Goal: Information Seeking & Learning: Learn about a topic

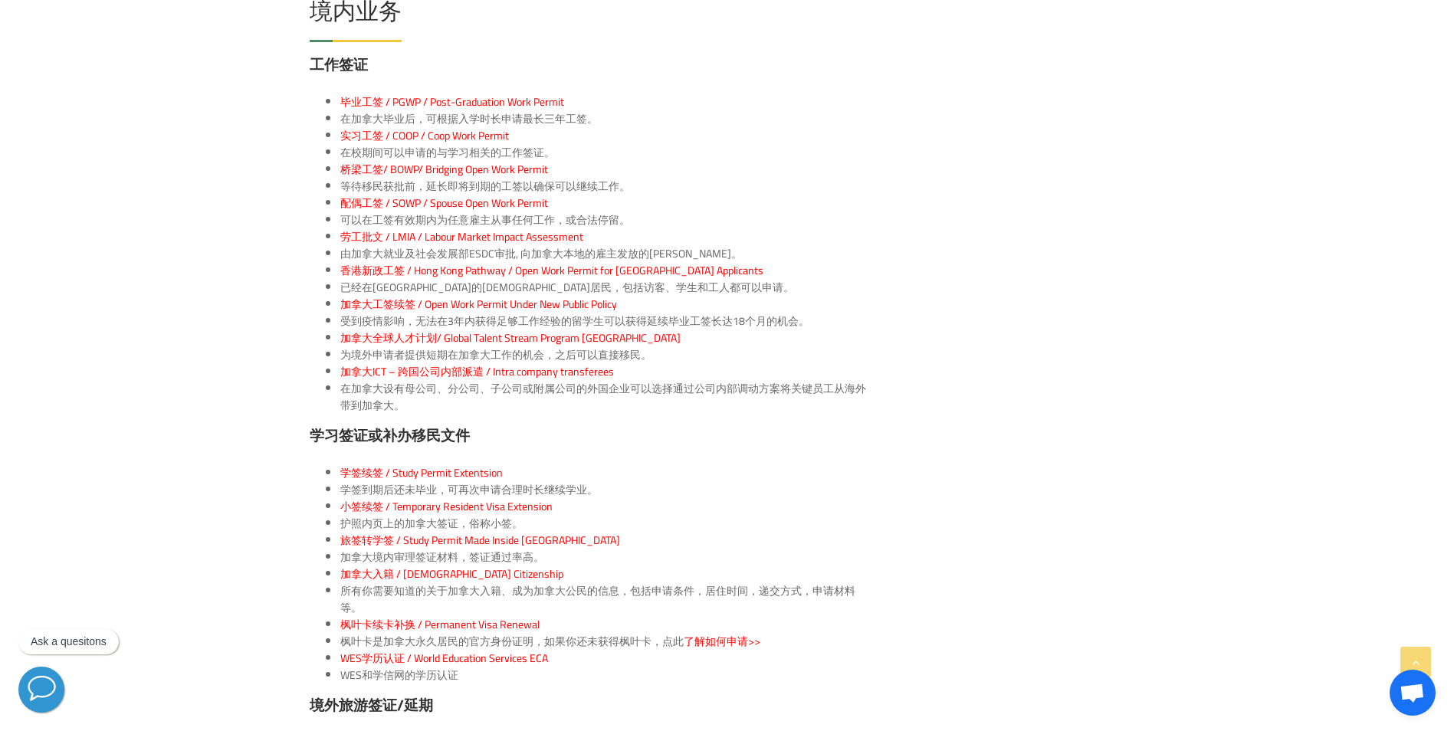
scroll to position [1993, 0]
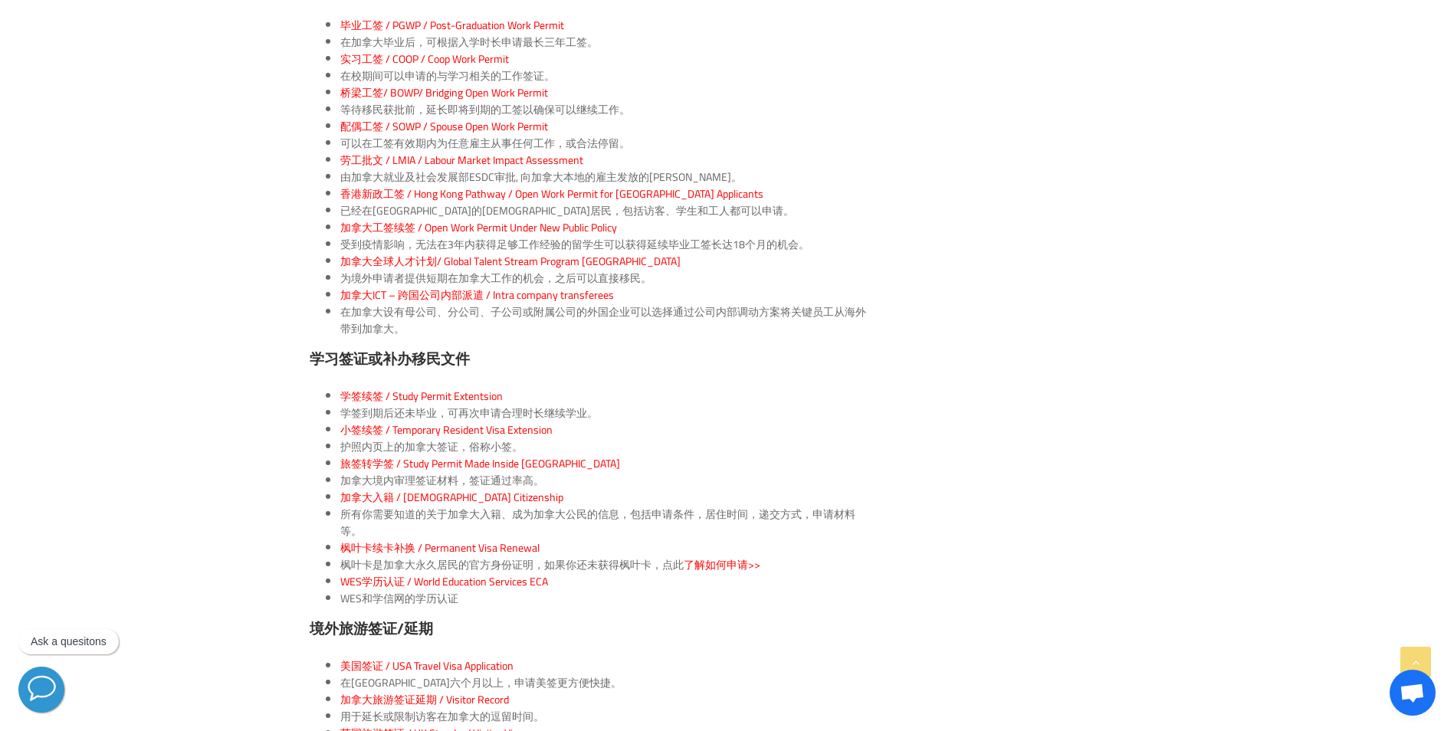
click at [402, 538] on span "枫叶卡续卡补换 / Permanent Visa Renewal" at bounding box center [439, 548] width 199 height 20
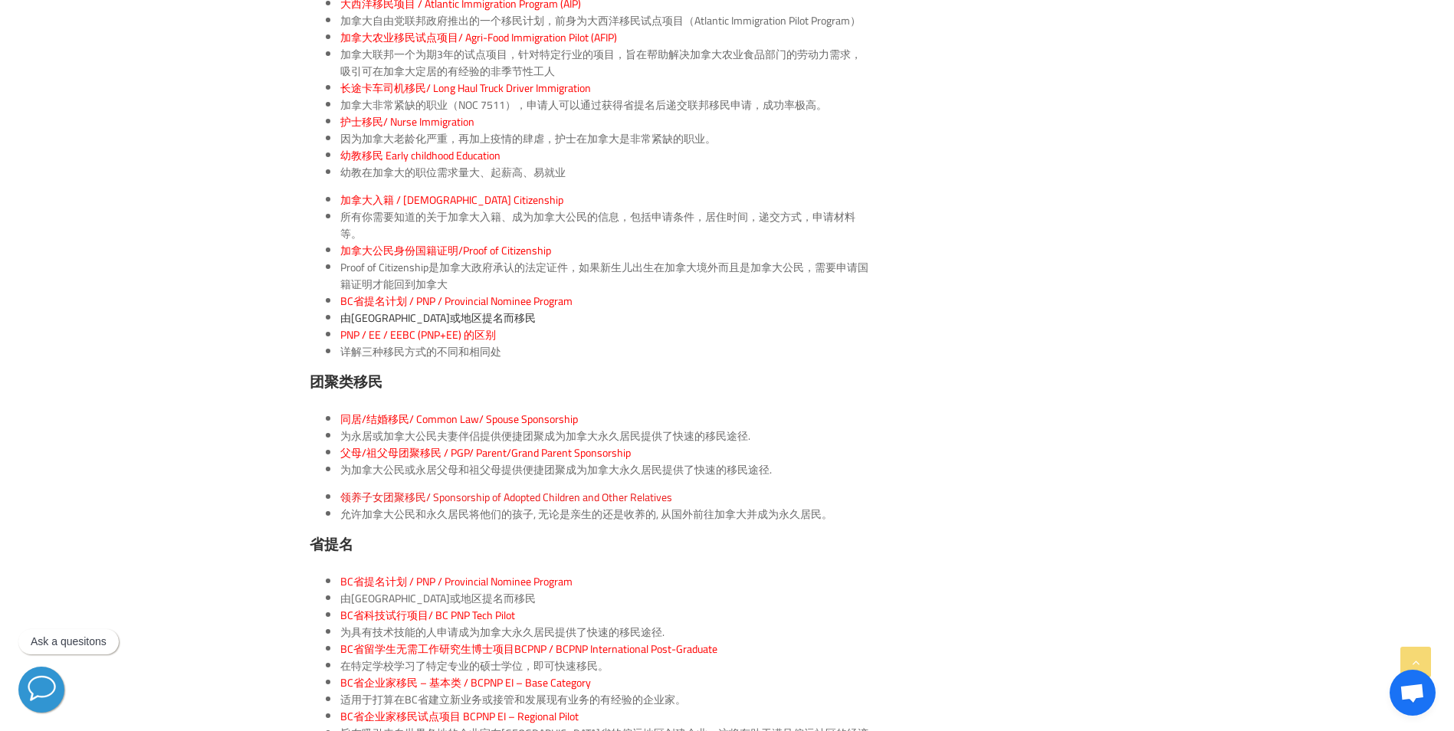
scroll to position [3449, 0]
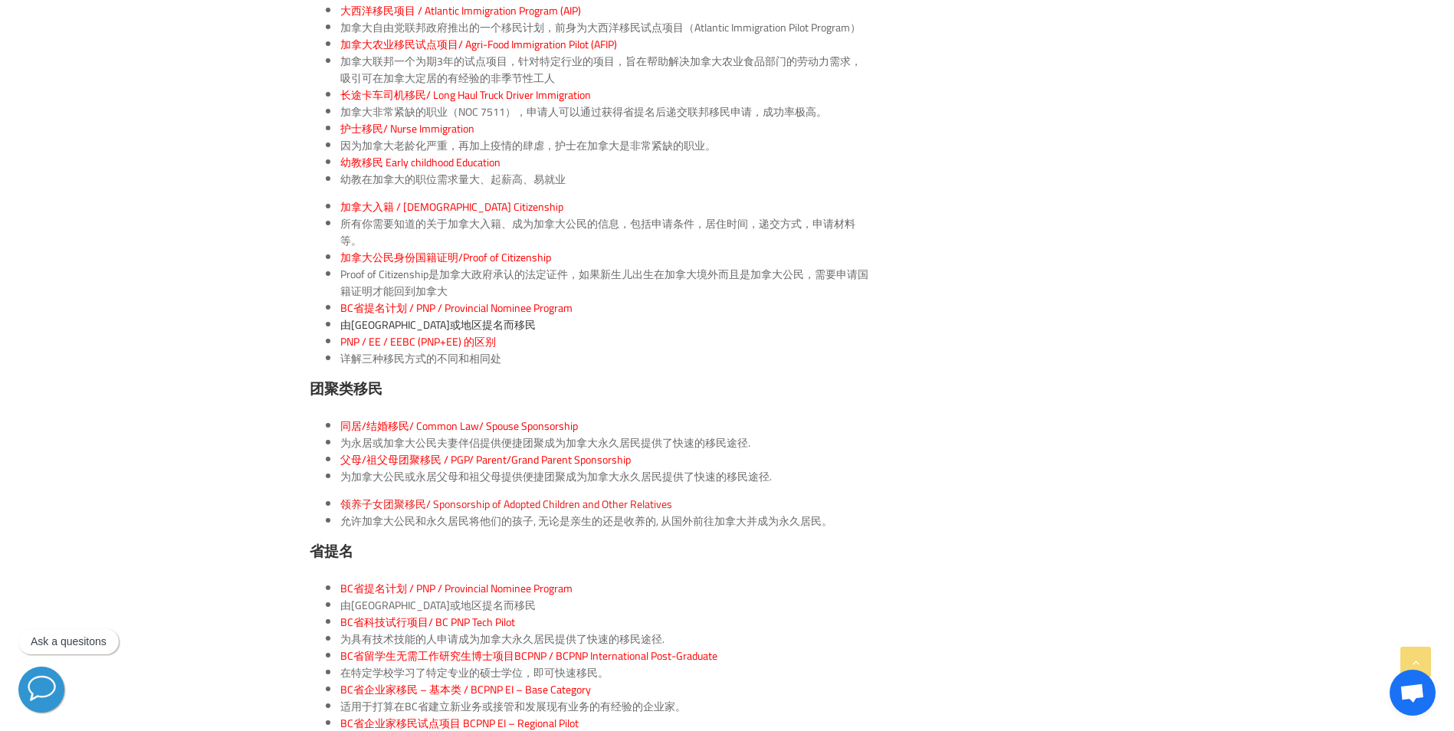
click at [454, 416] on span "同居/结婚移民/ Common Law/ Spouse Sponsorship" at bounding box center [459, 426] width 238 height 20
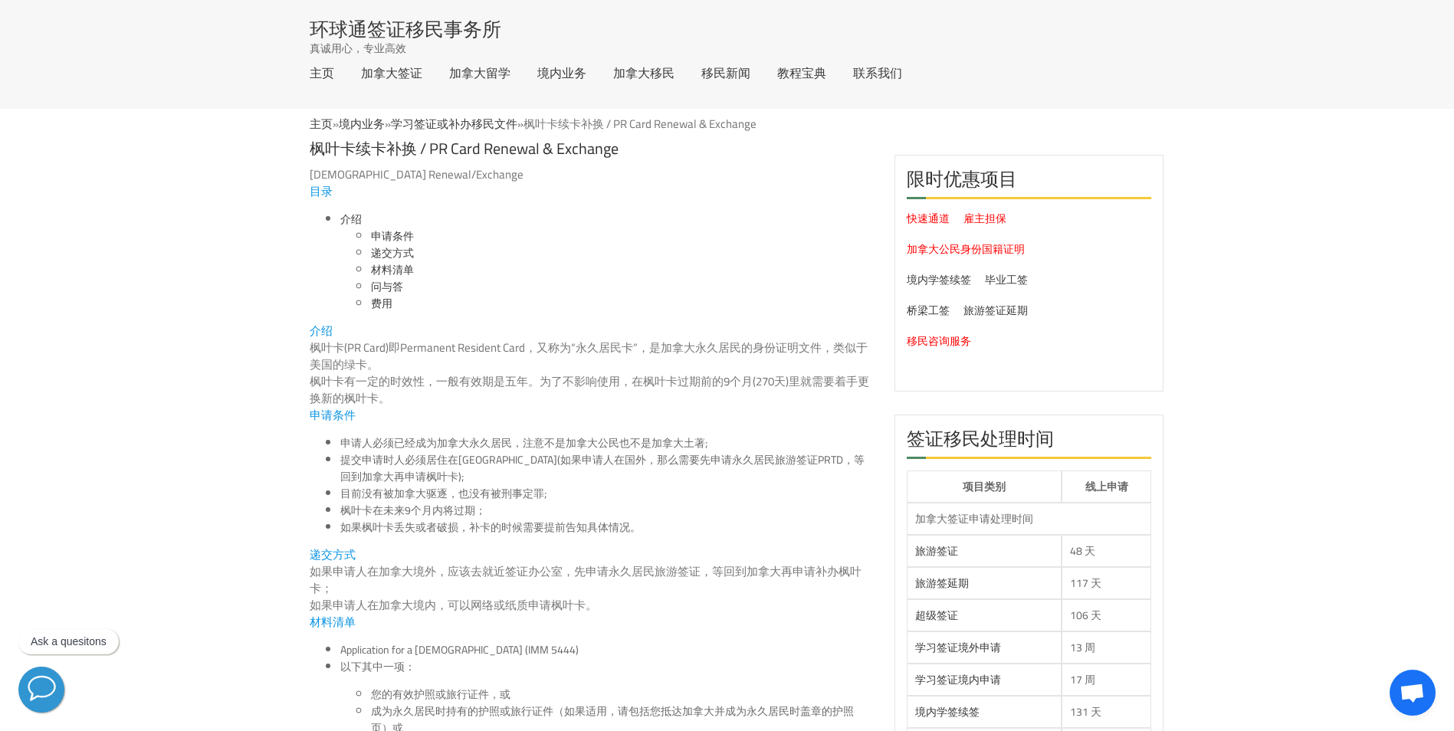
click at [502, 574] on p "如果申请人在加拿大境外，应该去就近签证办公室，先申请永久居民旅游签证，等回到加拿大再申请补办枫叶卡；" at bounding box center [591, 580] width 562 height 34
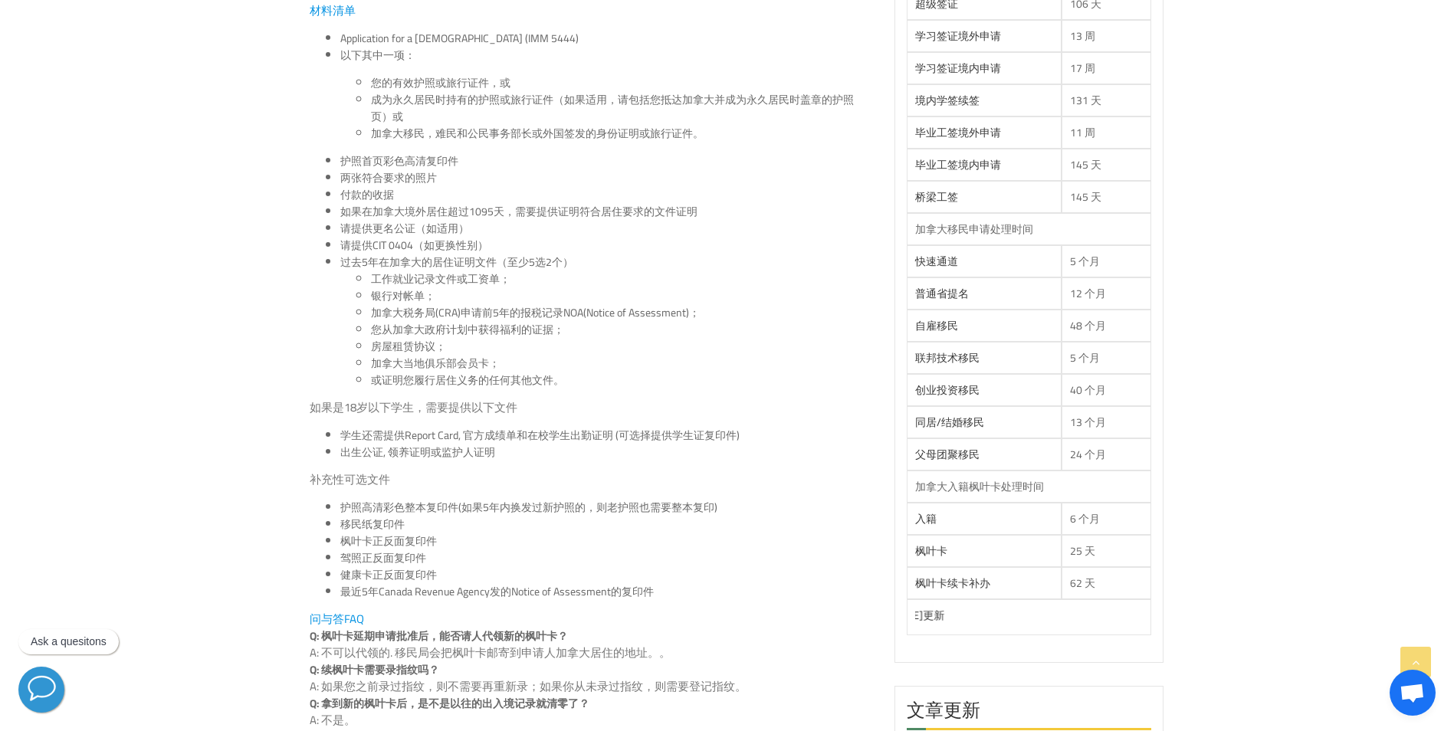
scroll to position [613, 0]
drag, startPoint x: 383, startPoint y: 591, endPoint x: 422, endPoint y: 592, distance: 39.1
click at [420, 592] on li "最近5年Canada Revenue Agency发的Notice of Assessment的复印件" at bounding box center [605, 590] width 531 height 17
click at [445, 591] on li "最近5年Canada Revenue Agency发的Notice of Assessment的复印件" at bounding box center [605, 590] width 531 height 17
drag, startPoint x: 487, startPoint y: 589, endPoint x: 400, endPoint y: 586, distance: 86.6
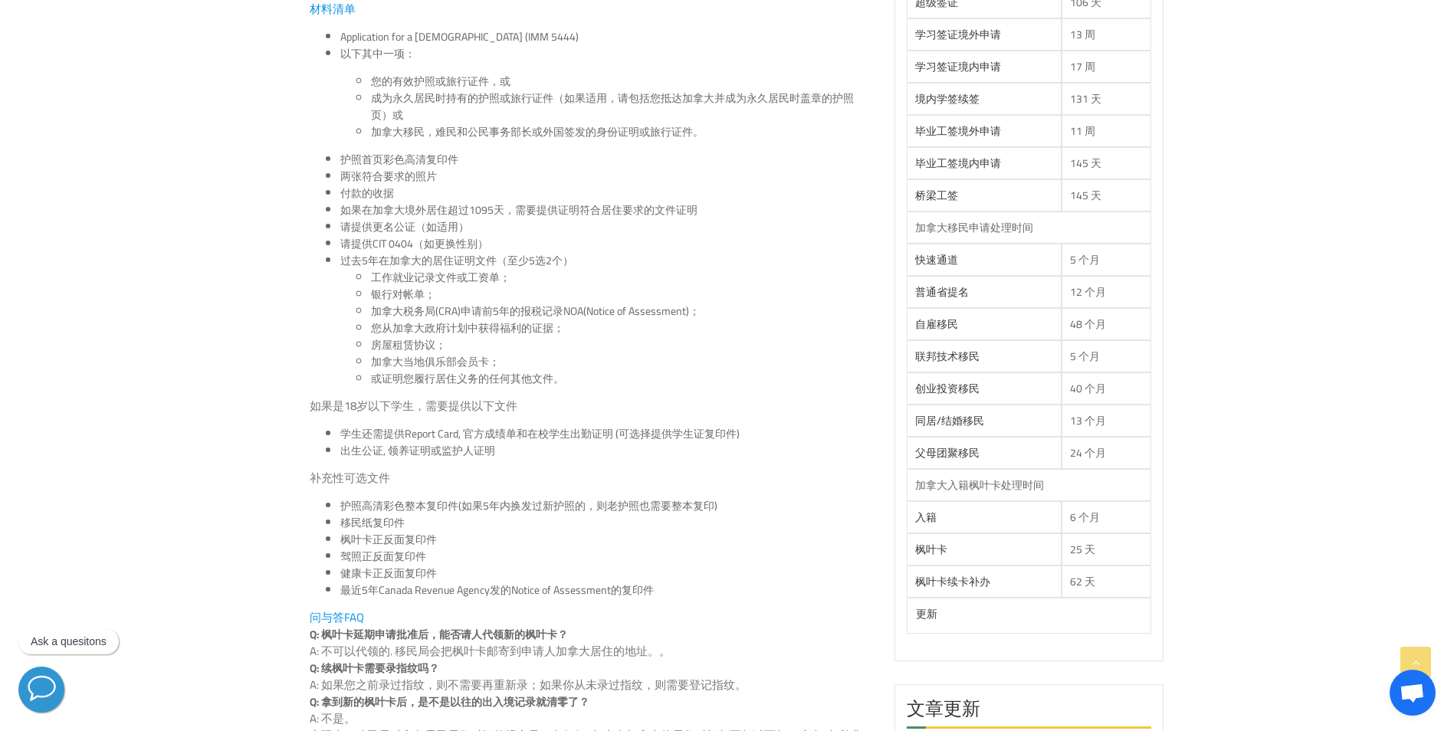
click at [400, 586] on li "最近5年Canada Revenue Agency发的Notice of Assessment的复印件" at bounding box center [605, 590] width 531 height 17
drag, startPoint x: 420, startPoint y: 595, endPoint x: 399, endPoint y: 593, distance: 21.5
click at [399, 593] on li "最近5年Canada Revenue Agency发的Notice of Assessment的复印件" at bounding box center [605, 590] width 531 height 17
drag, startPoint x: 399, startPoint y: 593, endPoint x: 456, endPoint y: 581, distance: 58.8
click at [451, 583] on li "最近5年Canada Revenue Agency发的Notice of Assessment的复印件" at bounding box center [605, 590] width 531 height 17
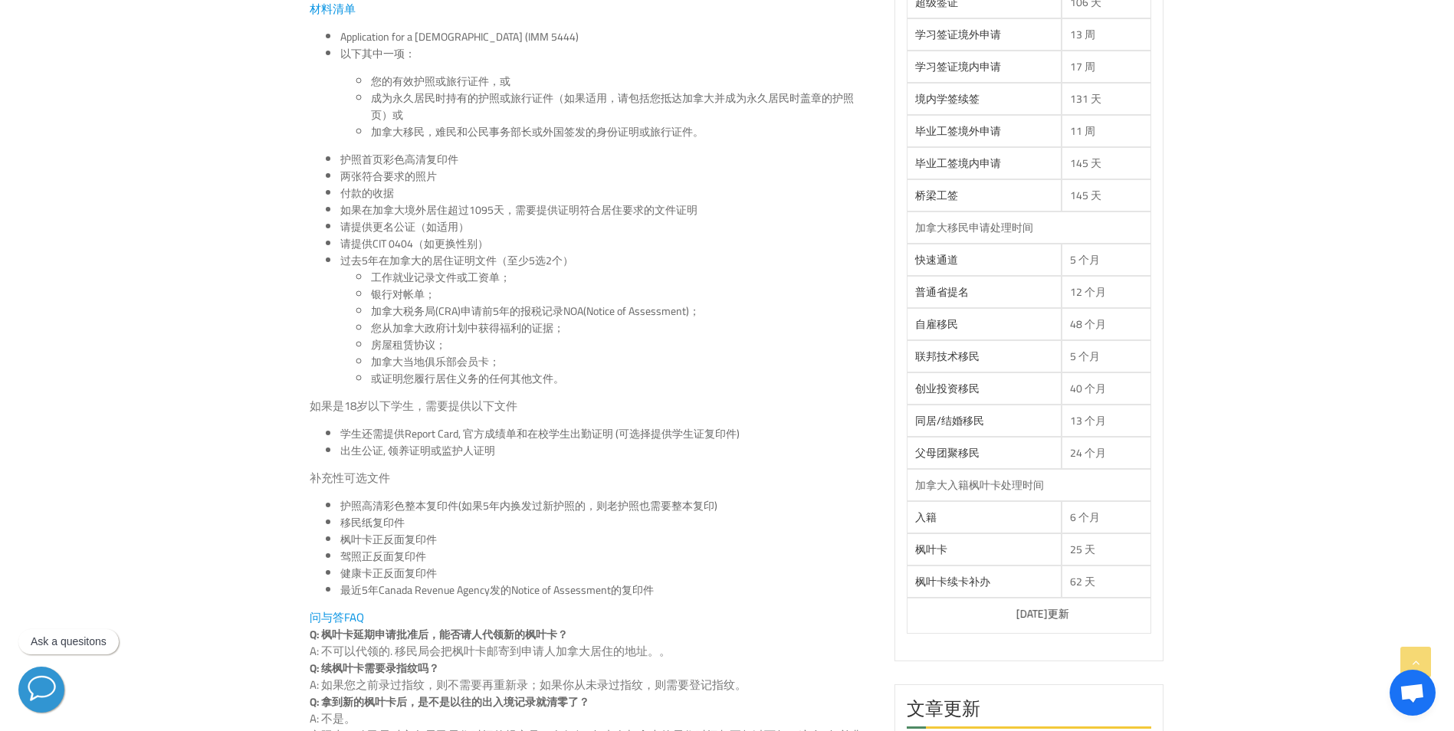
drag, startPoint x: 483, startPoint y: 586, endPoint x: 402, endPoint y: 592, distance: 80.7
click at [402, 592] on li "最近5年Canada Revenue Agency发的Notice of Assessment的复印件" at bounding box center [605, 590] width 531 height 17
drag, startPoint x: 515, startPoint y: 589, endPoint x: 619, endPoint y: 589, distance: 103.5
click at [619, 589] on li "最近5年Canada Revenue Agency发的Notice of Assessment的复印件" at bounding box center [605, 590] width 531 height 17
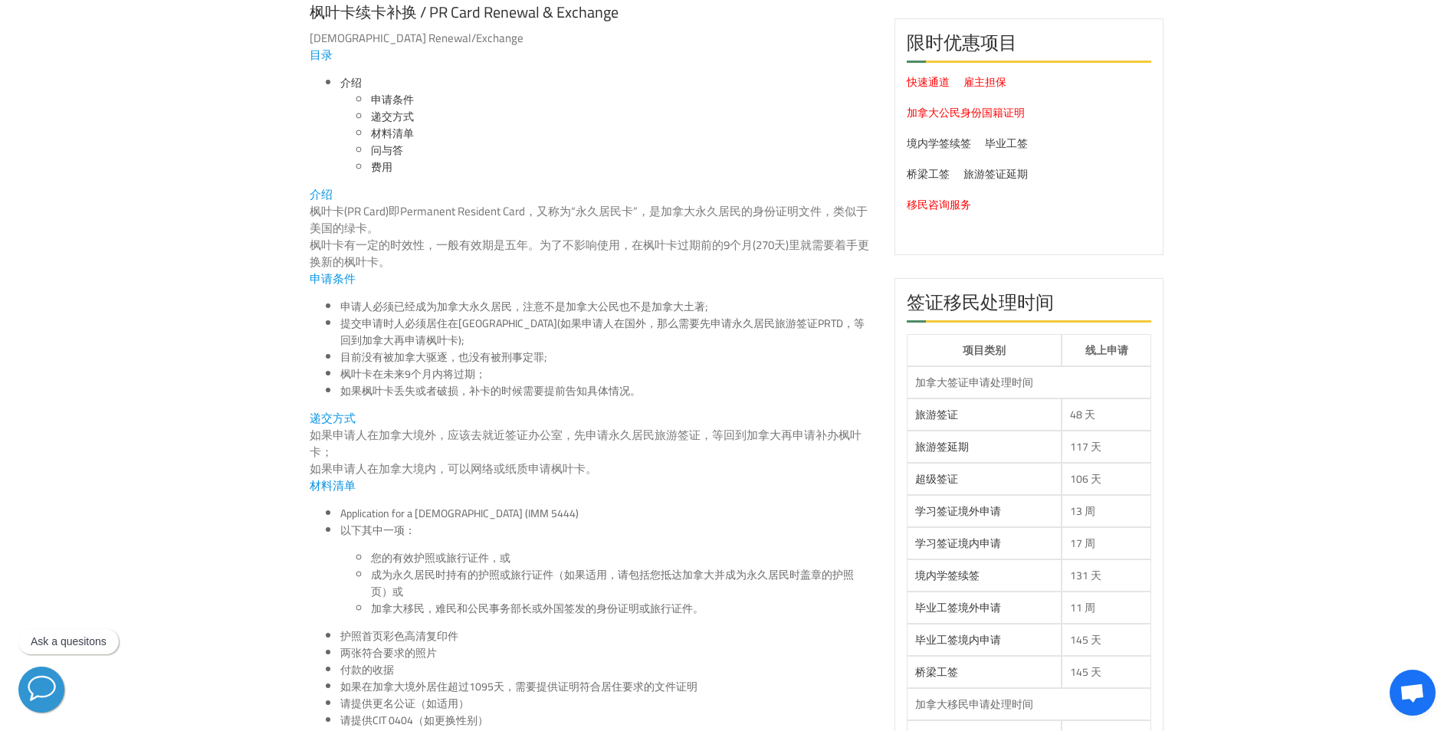
scroll to position [0, 0]
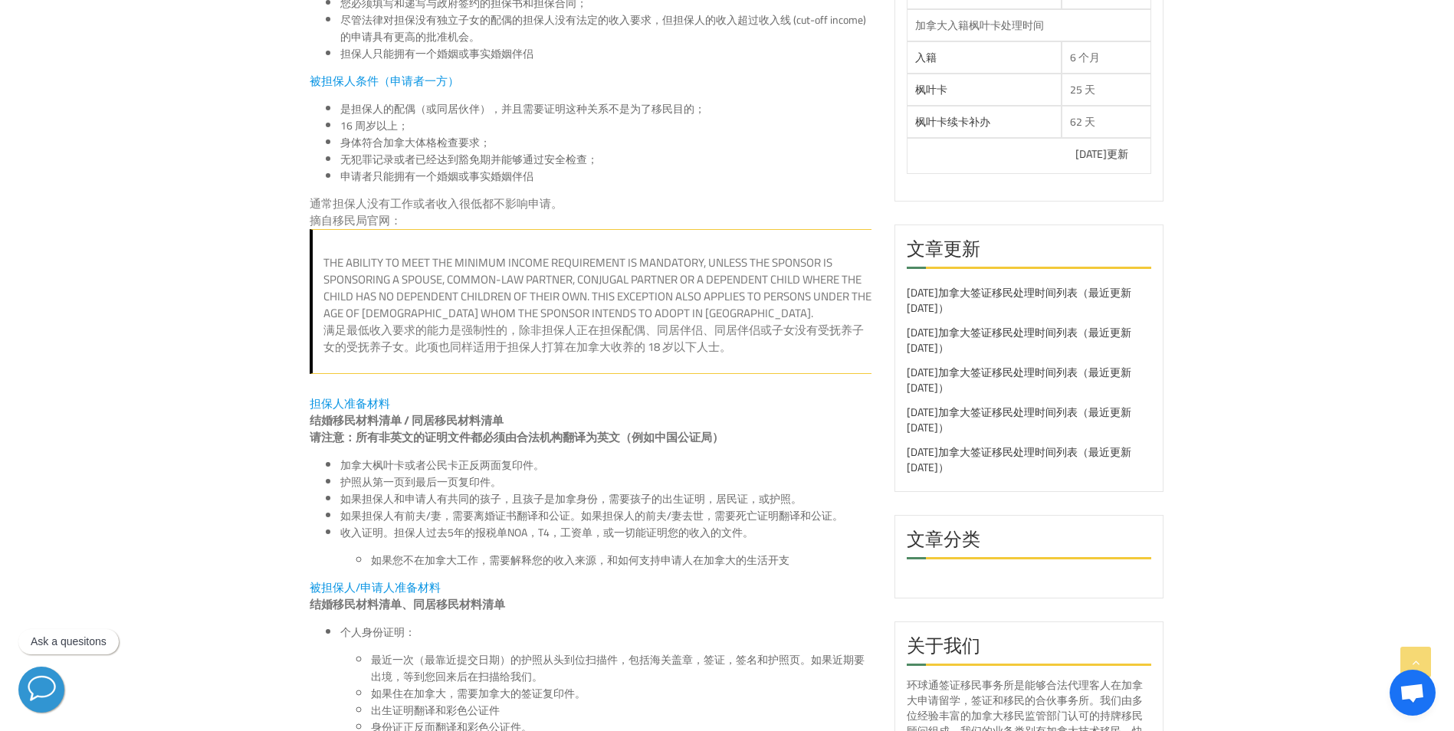
scroll to position [1150, 0]
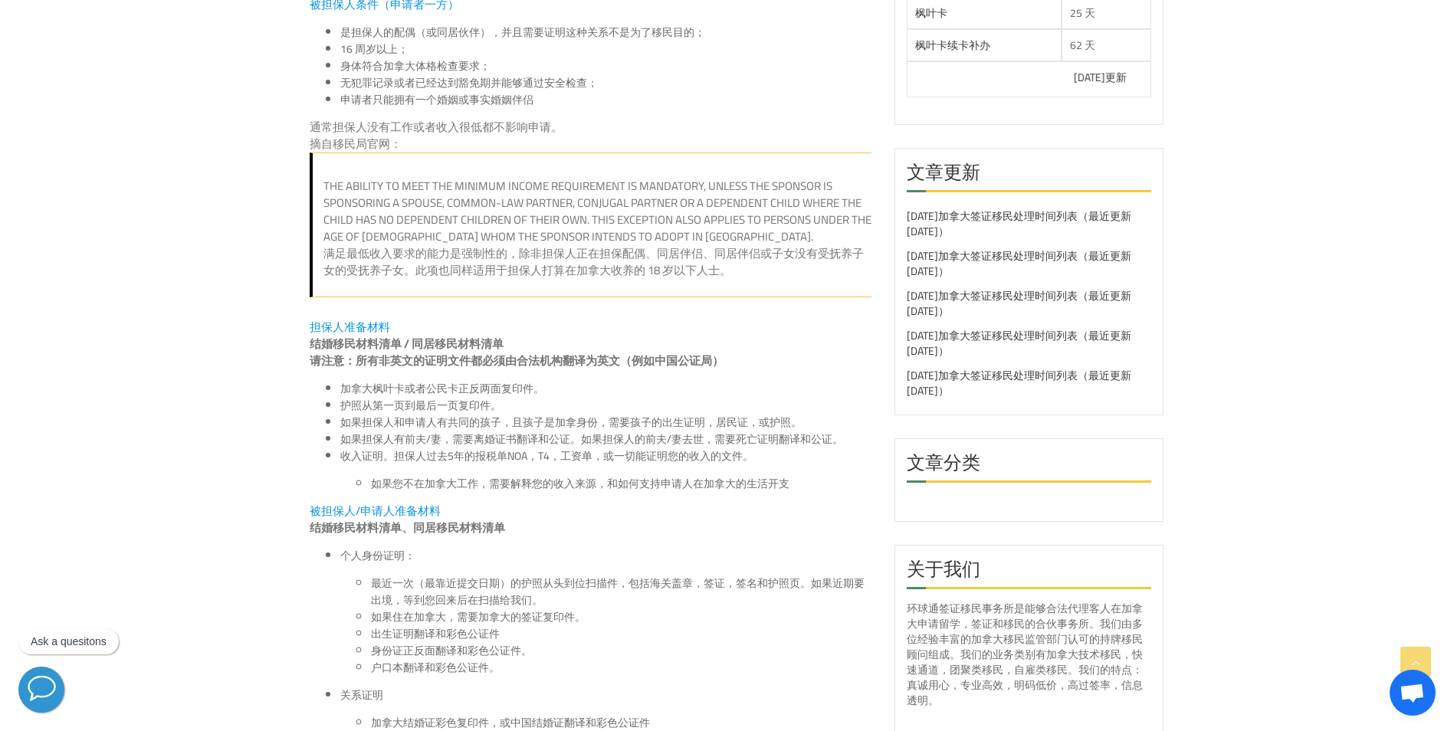
click at [483, 441] on li "如果担保人有前夫/妻，需要离婚证书翻译和公证。如果担保人的前夫/妻去世，需要死亡证明翻译和公证。" at bounding box center [605, 439] width 531 height 17
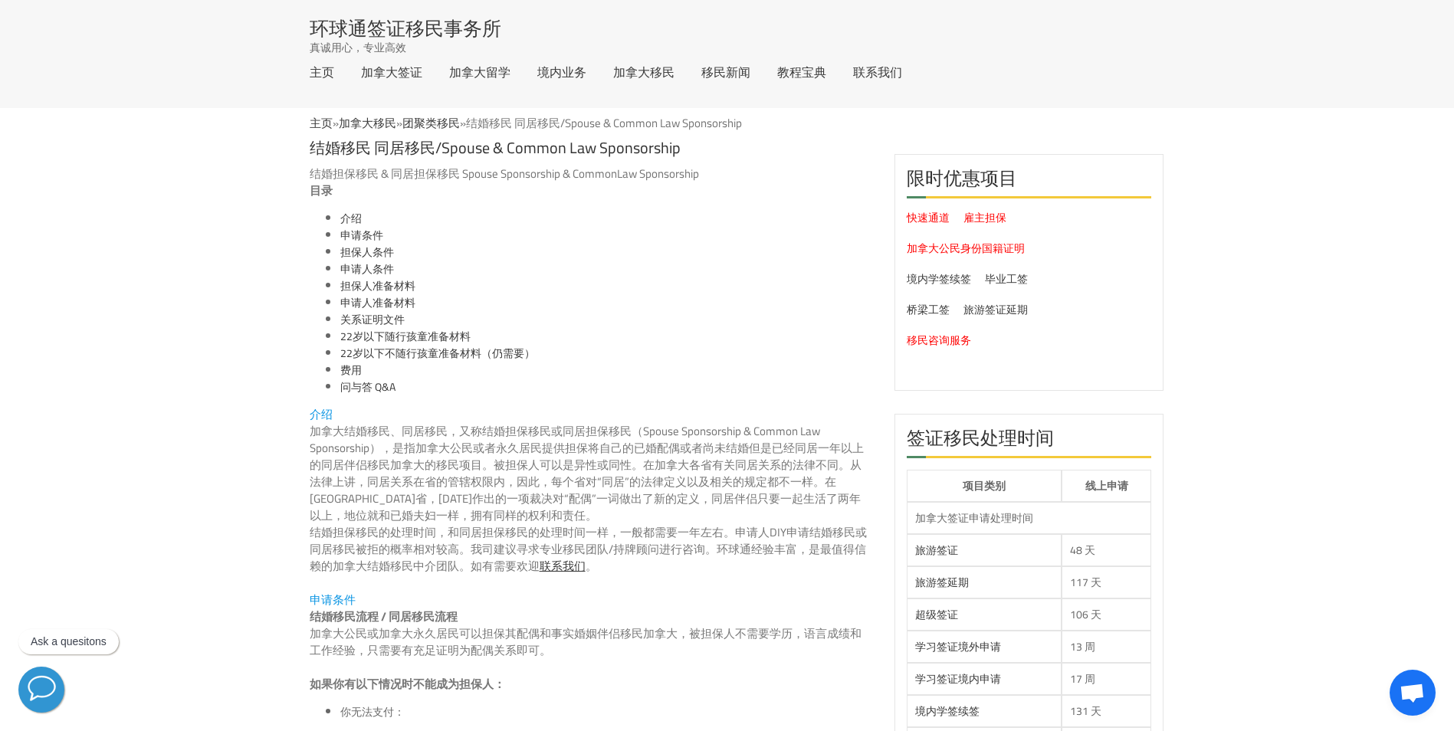
scroll to position [0, 0]
click at [536, 166] on p "结婚担保移民 & 同居担保移民 Spouse Sponsorship & CommonLaw Sponsorship" at bounding box center [591, 174] width 562 height 17
